Goal: Task Accomplishment & Management: Manage account settings

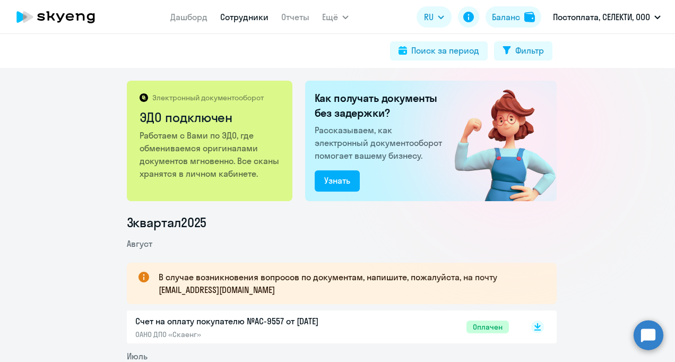
click at [238, 15] on link "Сотрудники" at bounding box center [244, 17] width 48 height 11
click at [263, 16] on link "Сотрудники" at bounding box center [244, 17] width 48 height 11
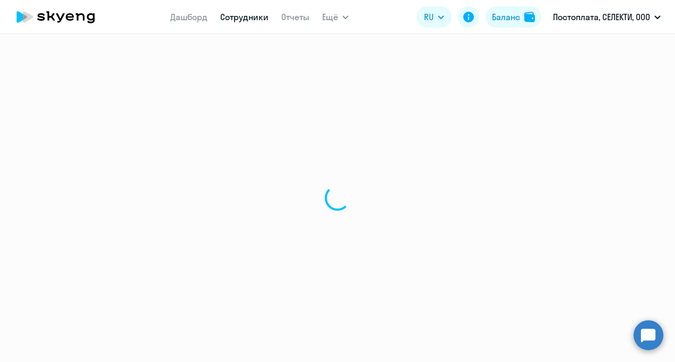
select select "30"
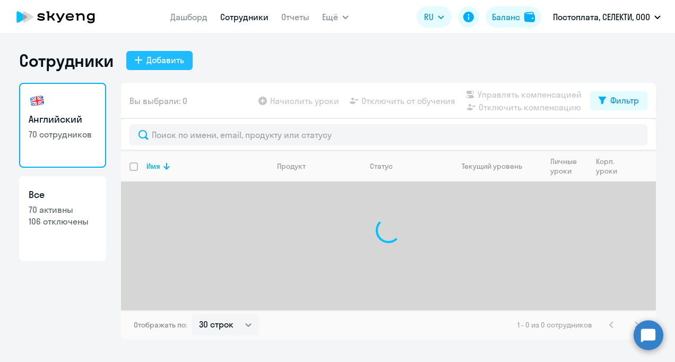
click at [134, 63] on button "Добавить" at bounding box center [159, 60] width 66 height 19
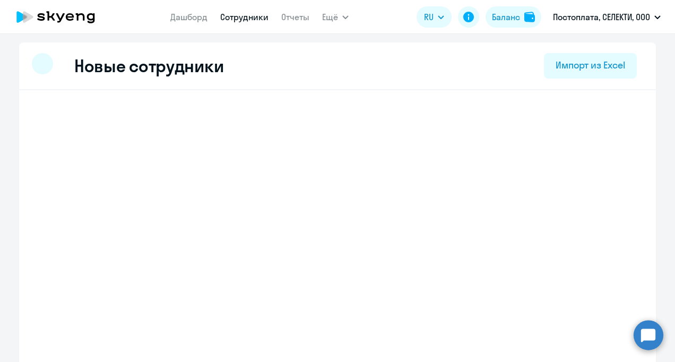
select select "english_adult_not_native_speaker"
select select "3"
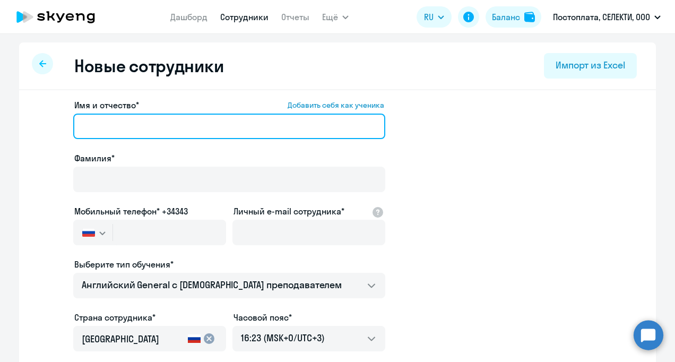
click at [169, 124] on input "Имя и отчество* Добавить себя как ученика" at bounding box center [229, 126] width 312 height 25
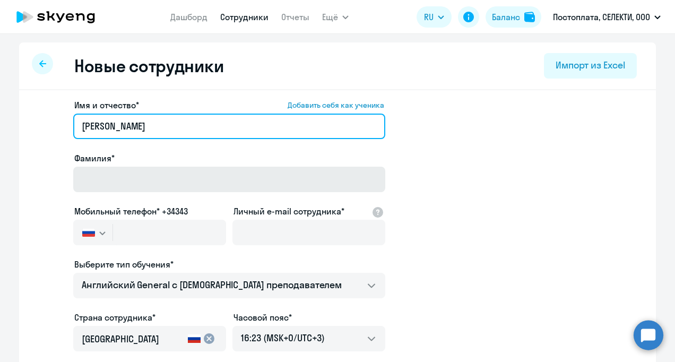
type input "Анаит"
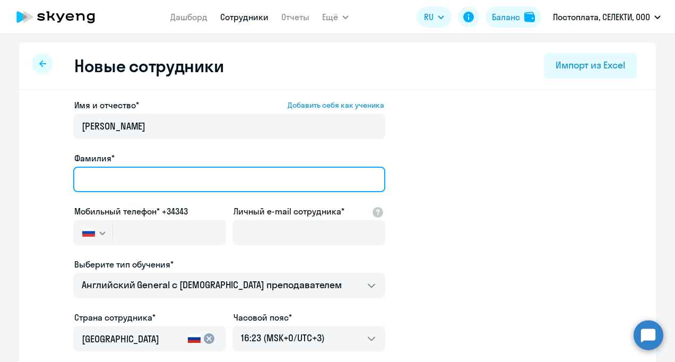
click at [146, 173] on input "Фамилия*" at bounding box center [229, 179] width 312 height 25
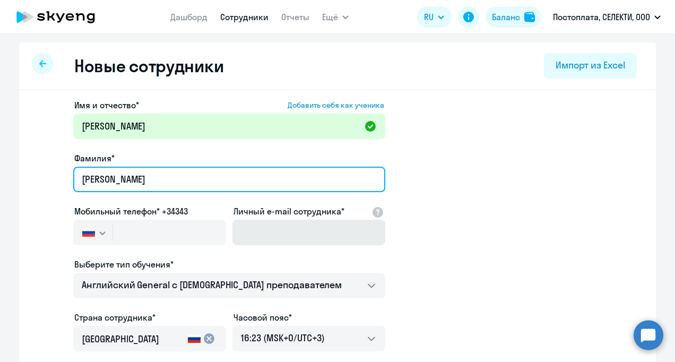
type input "Варданян"
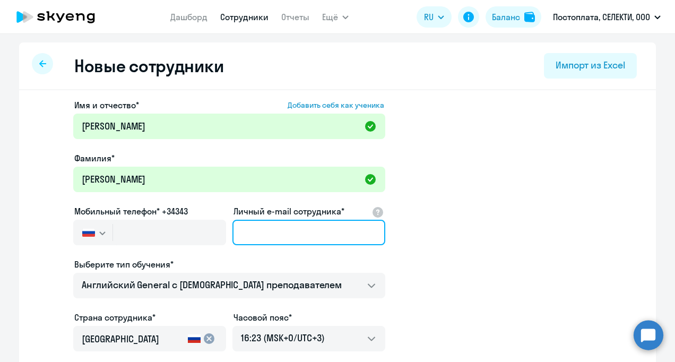
click at [322, 237] on input "Личный e-mail сотрудника*" at bounding box center [308, 232] width 153 height 25
paste input "avardanan088@gmail.com"
type input "avardanan088@gmail.com"
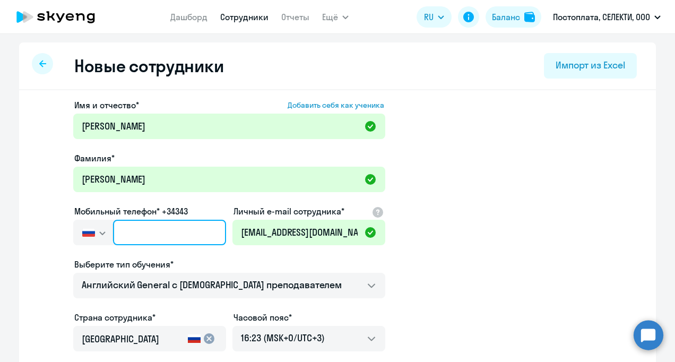
click at [152, 240] on input "text" at bounding box center [169, 232] width 113 height 25
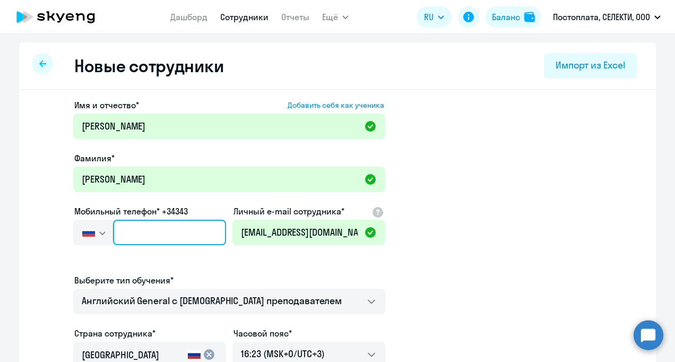
paste input "+7 925 374-24-55"
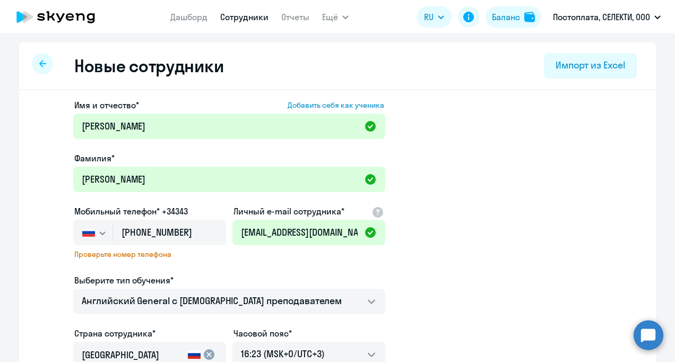
click at [237, 268] on div "Имя и отчество* Добавить себя как ученика Анаит Фамилия* Варданян Мобильный тел…" at bounding box center [229, 296] width 312 height 394
click at [135, 241] on input "+7 925 374-24-55" at bounding box center [169, 232] width 113 height 25
click at [128, 226] on input "+7 925 374-24-55" at bounding box center [169, 232] width 113 height 25
click at [194, 231] on input "+7 925 374-24-55" at bounding box center [169, 232] width 113 height 25
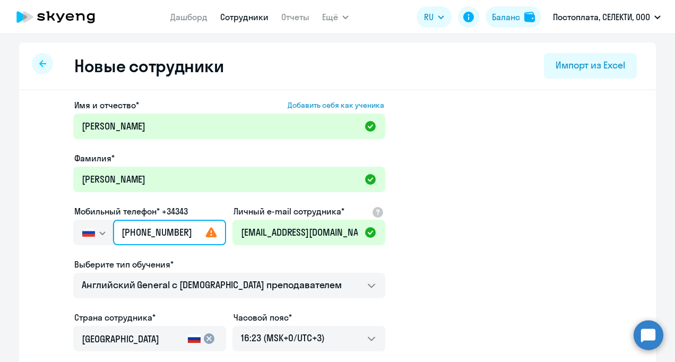
type input "+7 925 374-24-55"
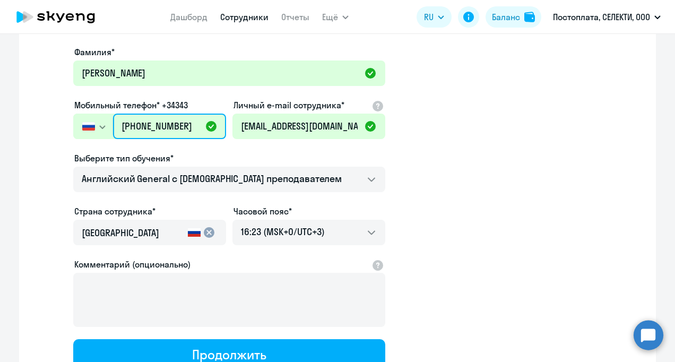
scroll to position [194, 0]
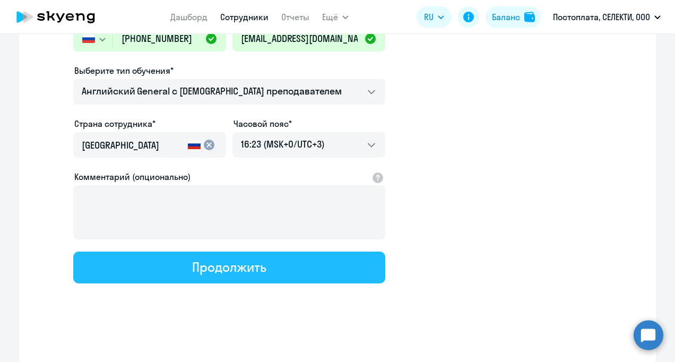
click at [290, 274] on button "Продолжить" at bounding box center [229, 268] width 312 height 32
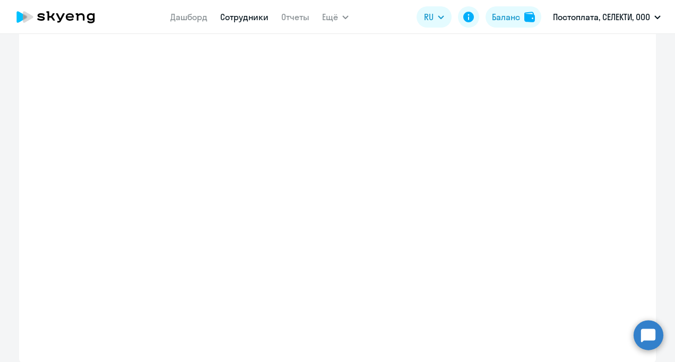
select select "english_adult_not_native_speaker"
select select "3"
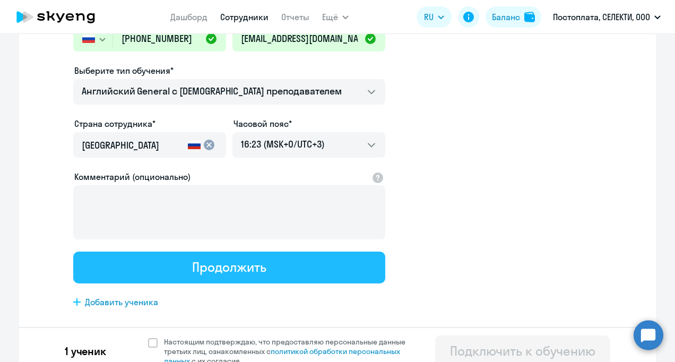
scroll to position [0, 0]
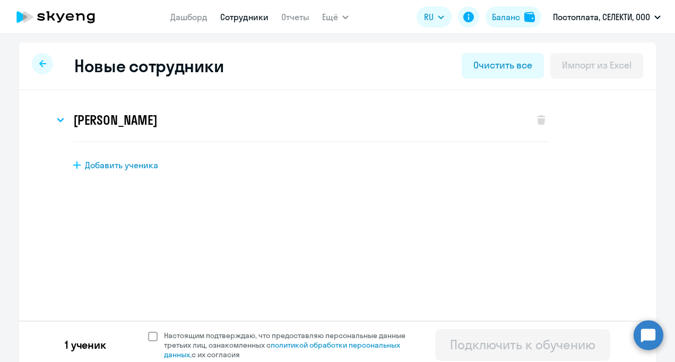
click at [151, 338] on span at bounding box center [153, 337] width 10 height 10
click at [148, 331] on input "Настоящим подтверждаю, что предоставляю персональные данные третьих лиц, ознако…" at bounding box center [148, 330] width 1 height 1
checkbox input "true"
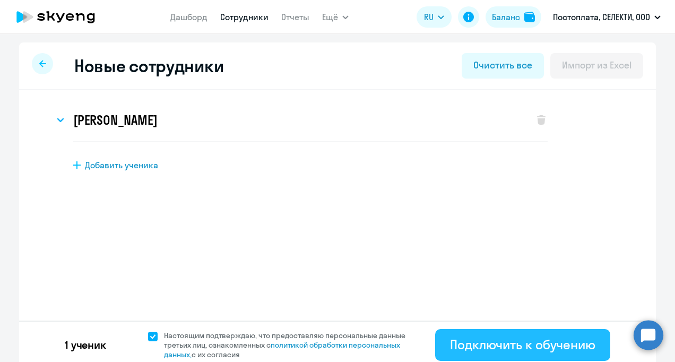
click at [516, 344] on div "Подключить к обучению" at bounding box center [522, 344] width 145 height 17
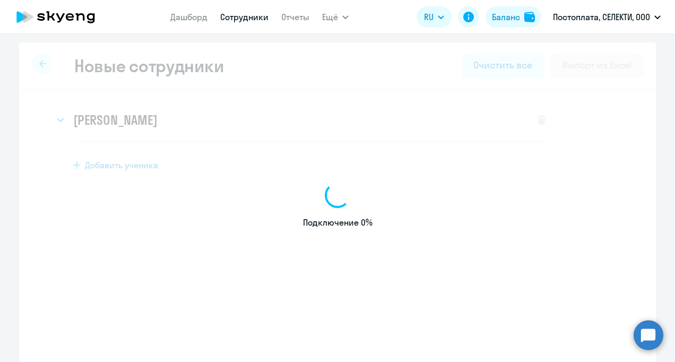
select select "english_adult_not_native_speaker"
select select "3"
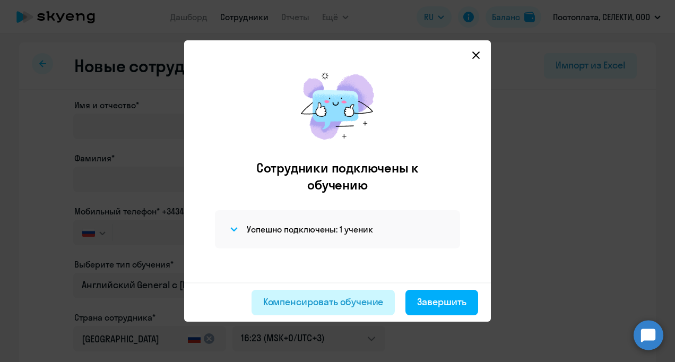
click at [300, 303] on div "Компенсировать обучение" at bounding box center [323, 302] width 120 height 14
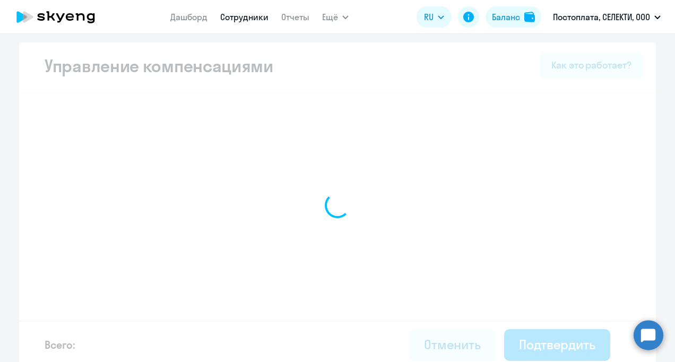
select select "YEARLY"
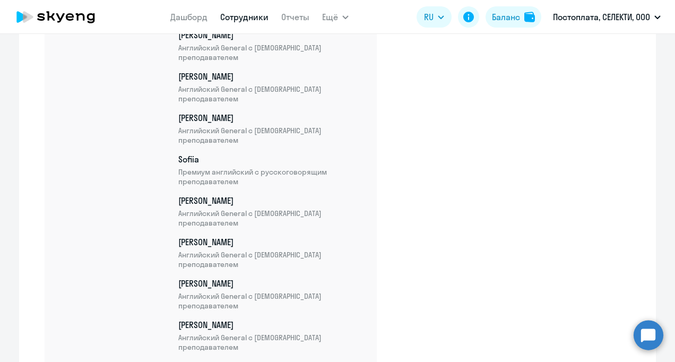
scroll to position [2852, 0]
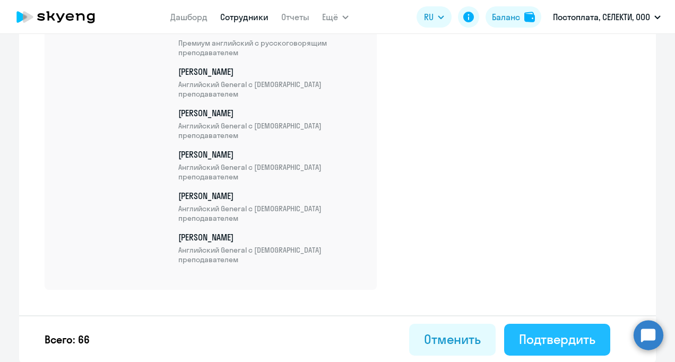
click at [552, 338] on div "Подтвердить" at bounding box center [557, 339] width 76 height 17
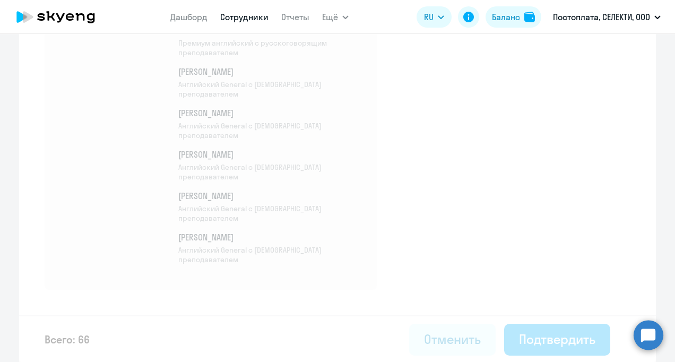
select select "30"
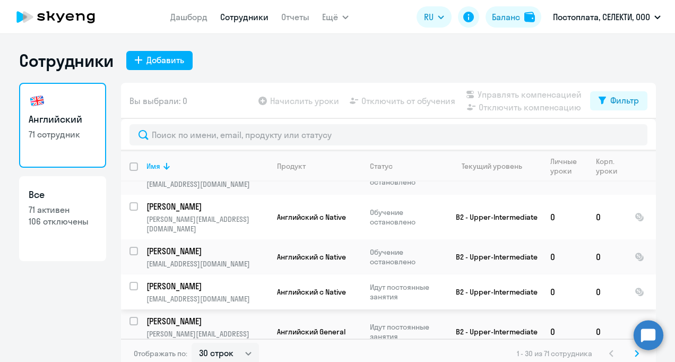
scroll to position [531, 0]
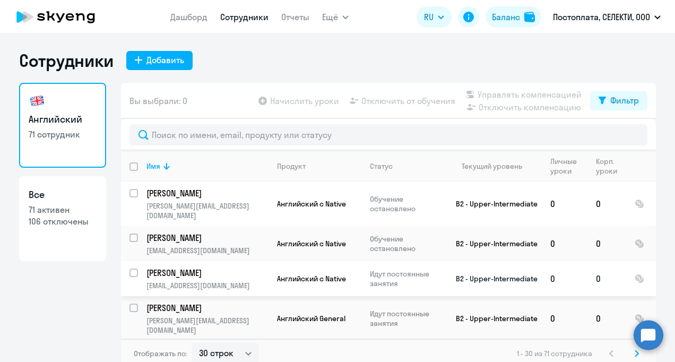
click at [138, 261] on td "Самородова Марина marina.samorodova@selecty.ru" at bounding box center [203, 278] width 131 height 35
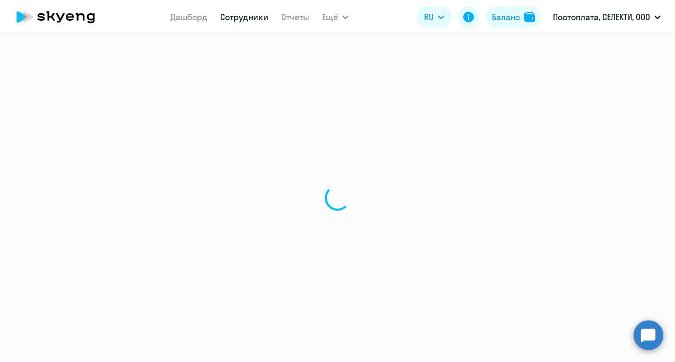
select select "english"
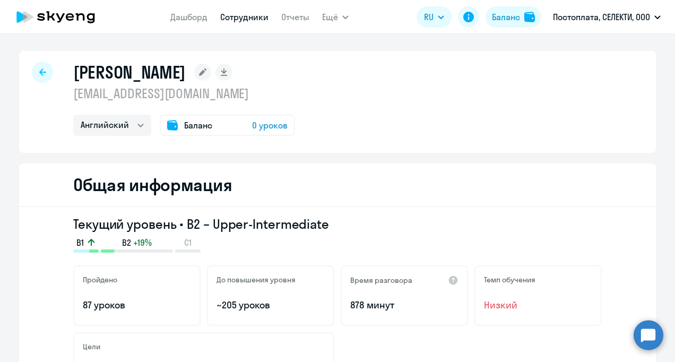
select select "30"
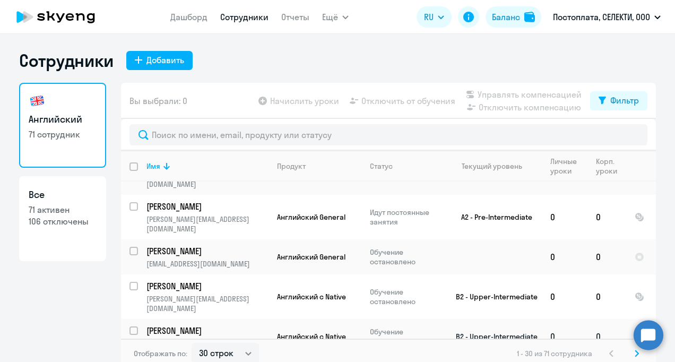
scroll to position [478, 0]
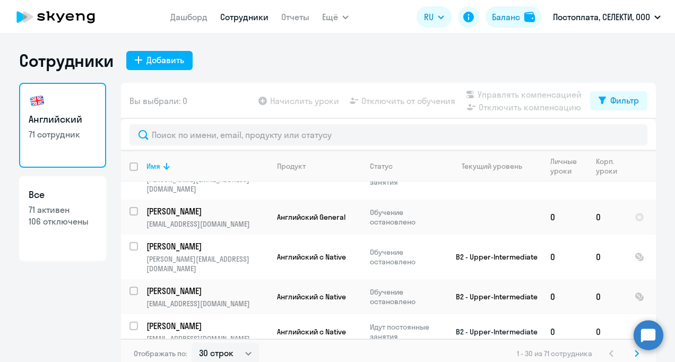
click at [129, 322] on input "select row 12970609" at bounding box center [139, 332] width 21 height 21
checkbox input "true"
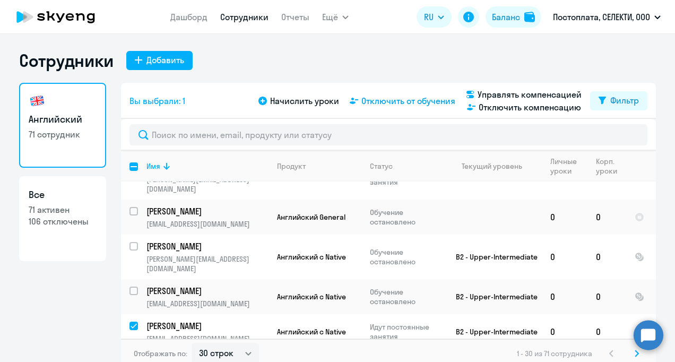
click at [430, 101] on span "Отключить от обучения" at bounding box center [408, 100] width 94 height 13
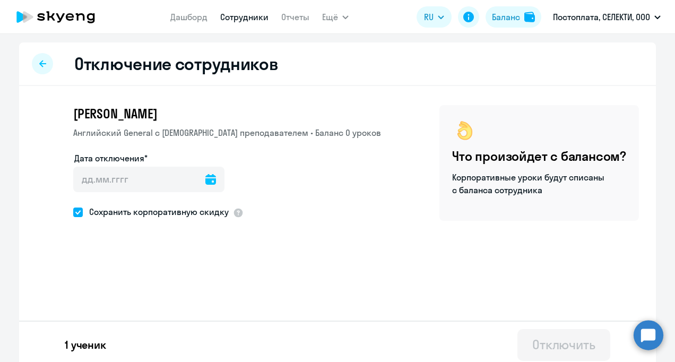
click at [77, 213] on span at bounding box center [78, 213] width 10 height 10
click at [73, 212] on input "Сохранить корпоративную скидку" at bounding box center [73, 212] width 1 height 1
checkbox input "false"
click at [205, 185] on div at bounding box center [210, 179] width 11 height 25
click at [205, 177] on icon at bounding box center [210, 179] width 11 height 11
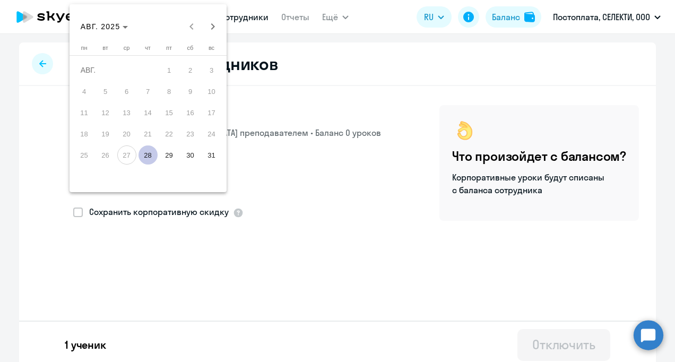
click at [152, 157] on span "28" at bounding box center [148, 154] width 19 height 19
type input "28.08.2025"
type input "28.8.2025"
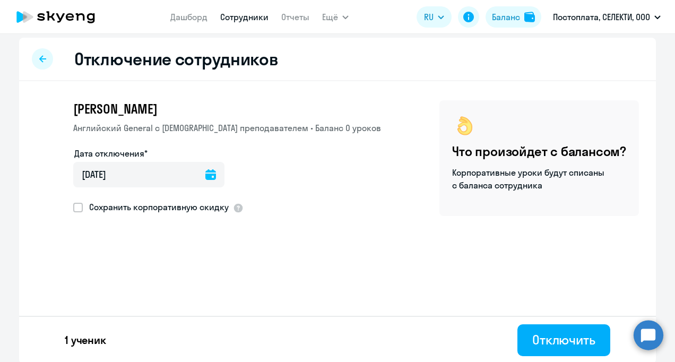
scroll to position [6, 0]
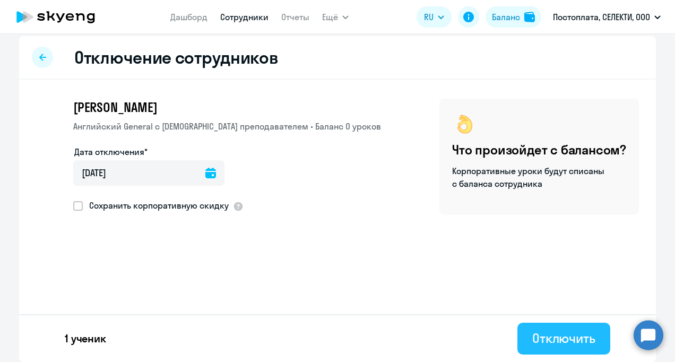
click at [560, 331] on div "Отключить" at bounding box center [563, 338] width 63 height 17
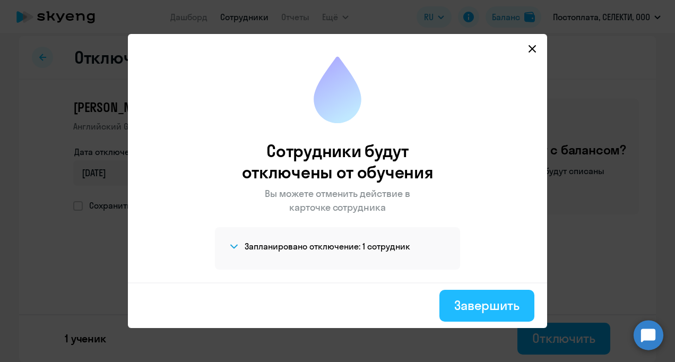
click at [480, 304] on div "Завершить" at bounding box center [486, 305] width 65 height 17
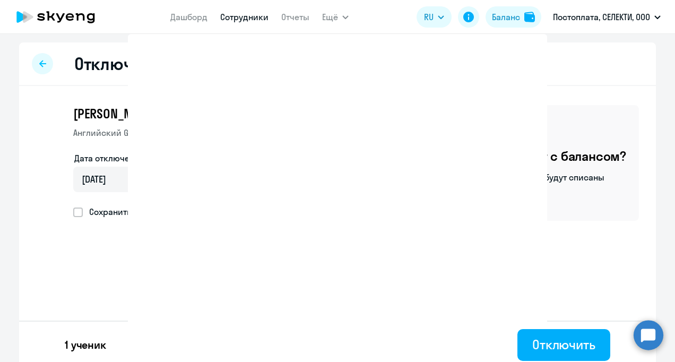
select select "30"
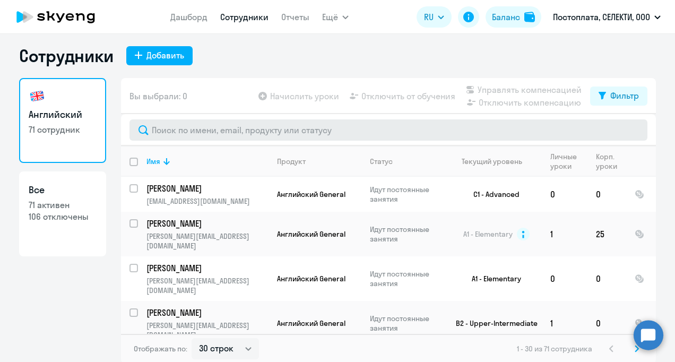
scroll to position [6, 0]
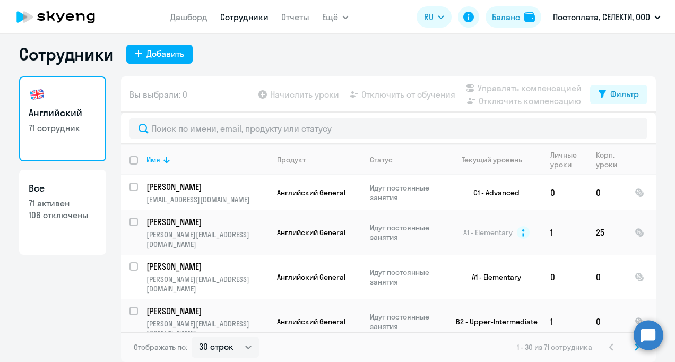
click at [632, 352] on svg-icon at bounding box center [636, 347] width 13 height 13
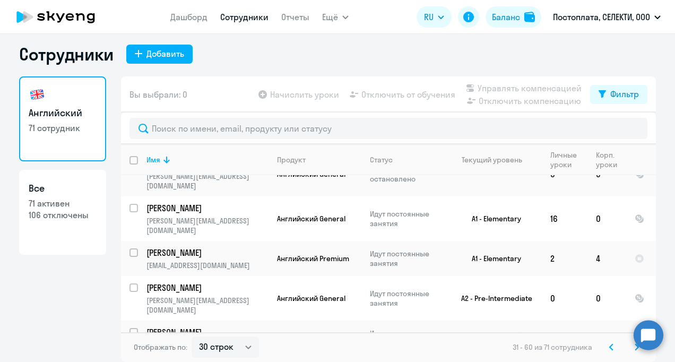
scroll to position [911, 0]
